Goal: Task Accomplishment & Management: Manage account settings

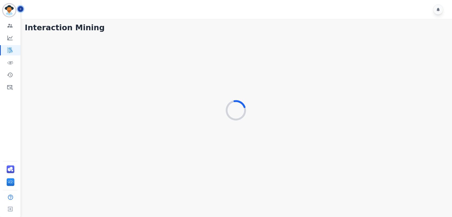
click at [21, 10] on icon "Sidebar" at bounding box center [21, 9] width 4 height 4
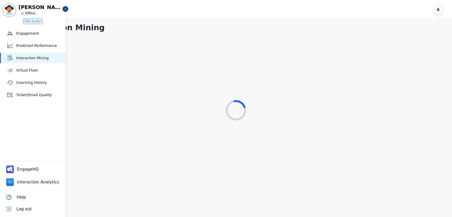
click at [155, 38] on div at bounding box center [236, 110] width 422 height 152
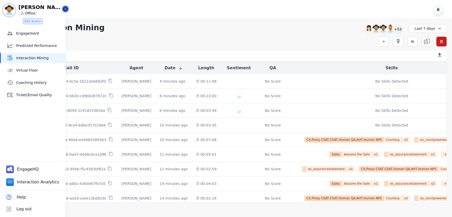
click at [67, 7] on button "Icon description" at bounding box center [66, 9] width 6 height 6
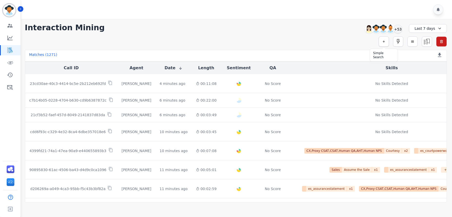
click at [381, 41] on button "button" at bounding box center [384, 41] width 10 height 10
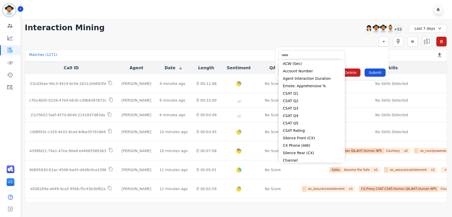
click at [312, 57] on input "selected options" at bounding box center [312, 55] width 64 height 5
click at [19, 9] on icon "Sidebar" at bounding box center [21, 9] width 4 height 4
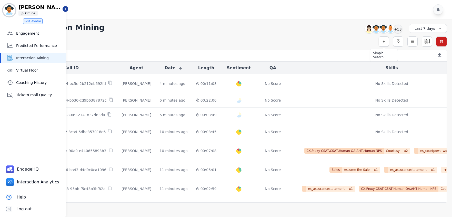
click at [382, 44] on button "button" at bounding box center [384, 41] width 10 height 10
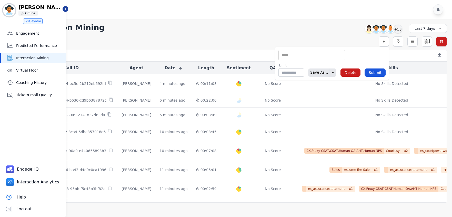
click at [313, 56] on input "selected options" at bounding box center [312, 55] width 64 height 5
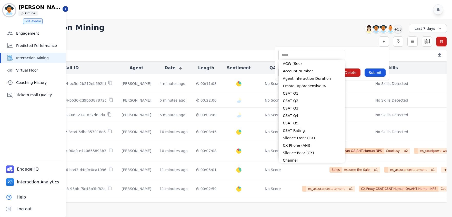
click at [237, 18] on div at bounding box center [237, 9] width 432 height 19
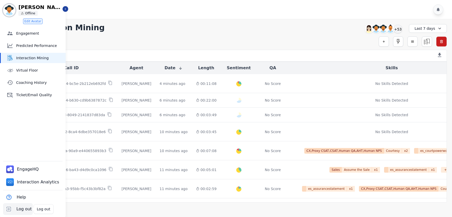
click at [24, 209] on span "Log out" at bounding box center [23, 209] width 15 height 6
